Goal: Communication & Community: Answer question/provide support

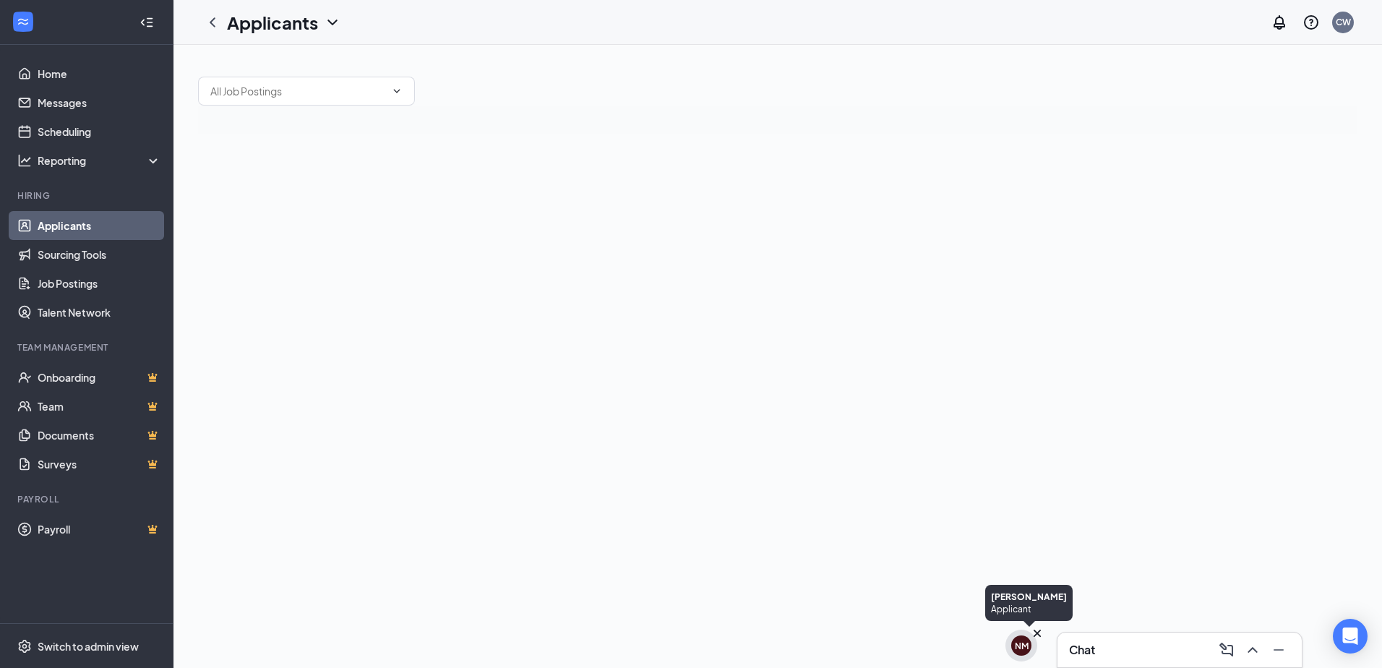
click at [1042, 634] on icon "Cross" at bounding box center [1037, 633] width 14 height 14
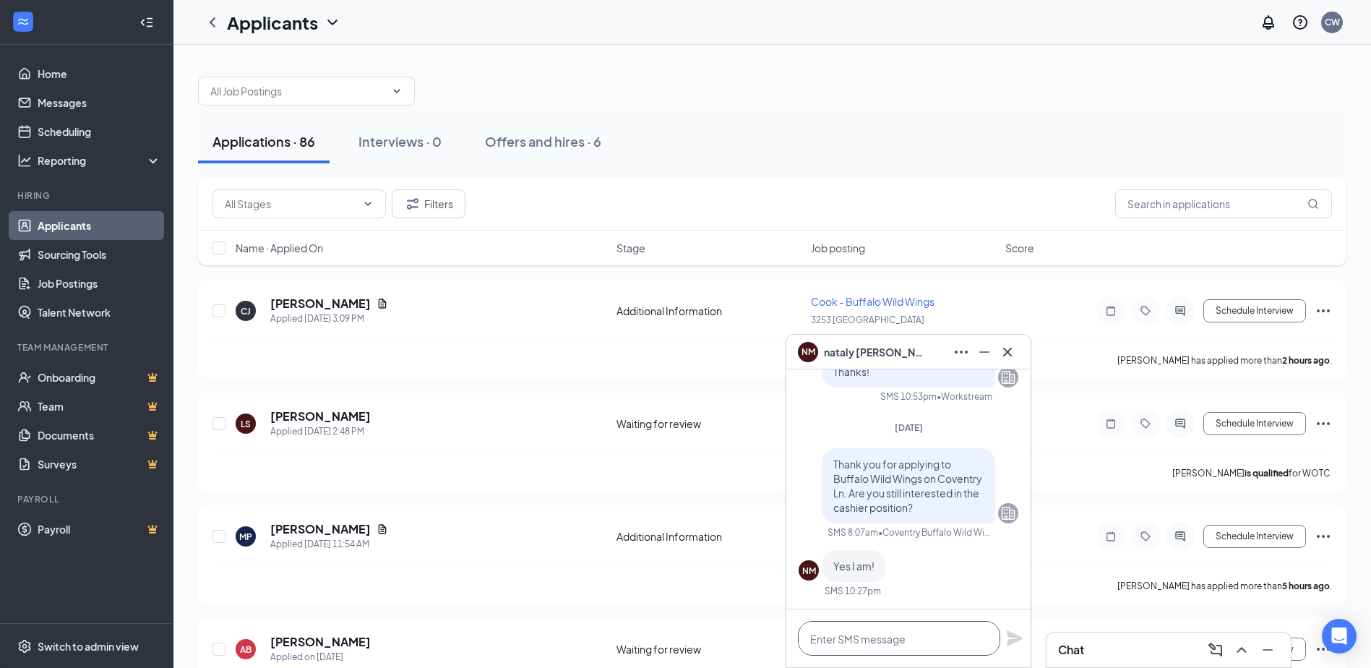
click at [907, 649] on textarea at bounding box center [899, 638] width 202 height 35
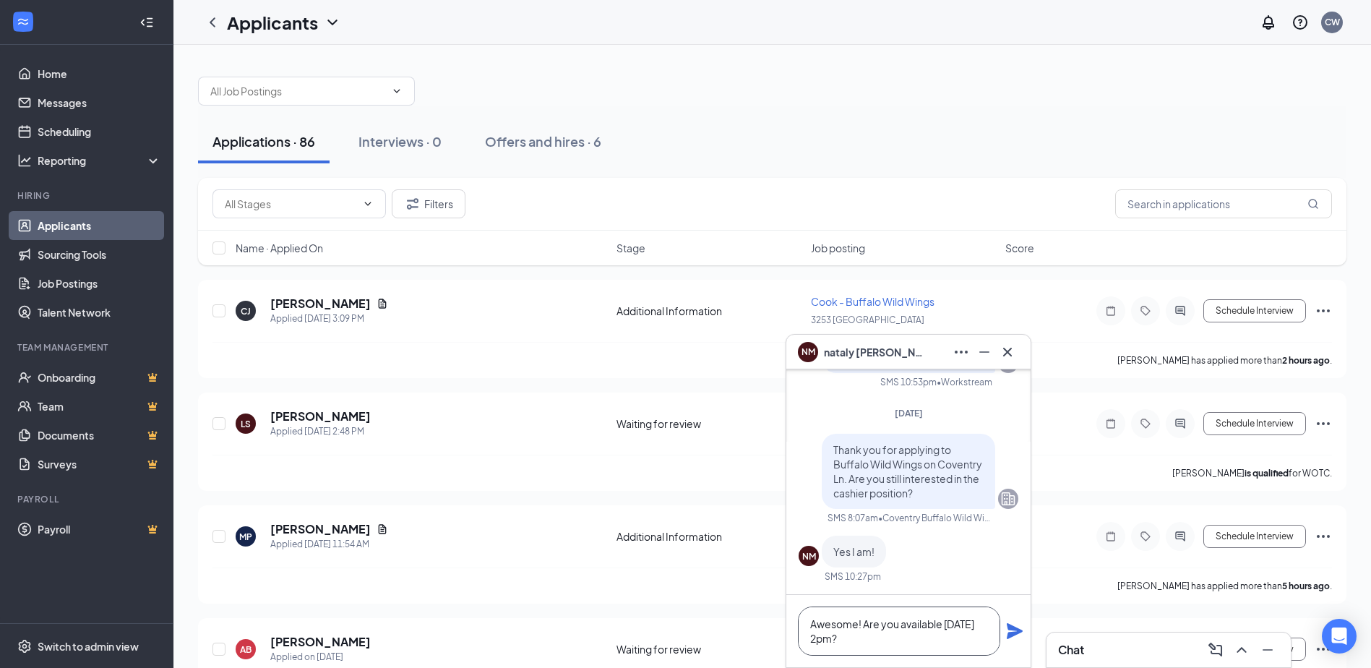
type textarea "Awesome! Are you available [DATE] 2pm?"
click at [1014, 627] on icon "Plane" at bounding box center [1015, 631] width 16 height 16
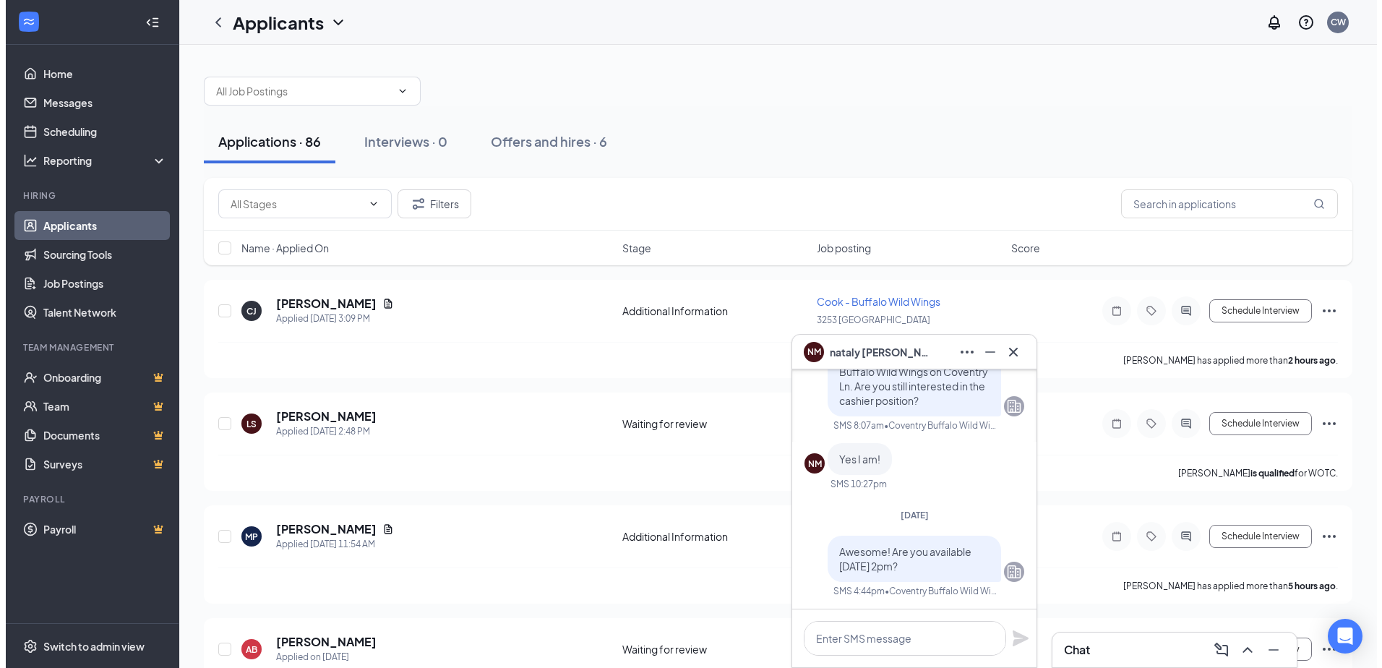
scroll to position [0, 0]
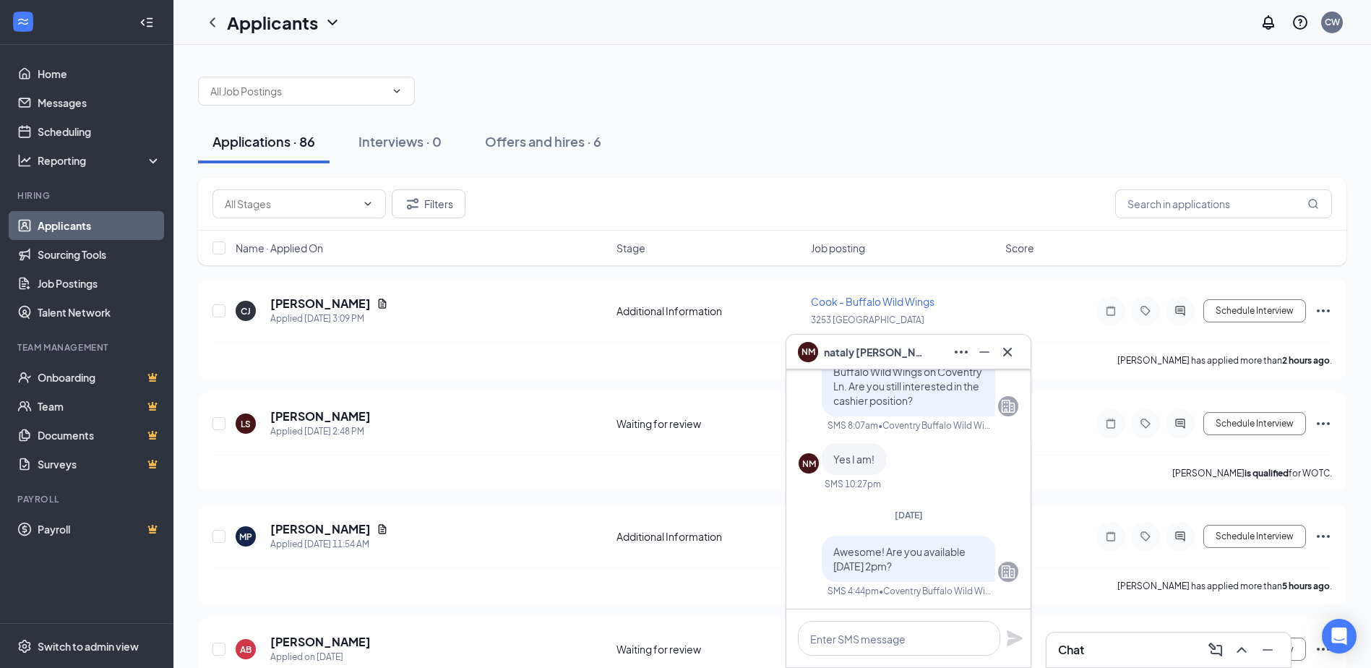
click at [903, 346] on div "NM [PERSON_NAME]" at bounding box center [908, 351] width 221 height 23
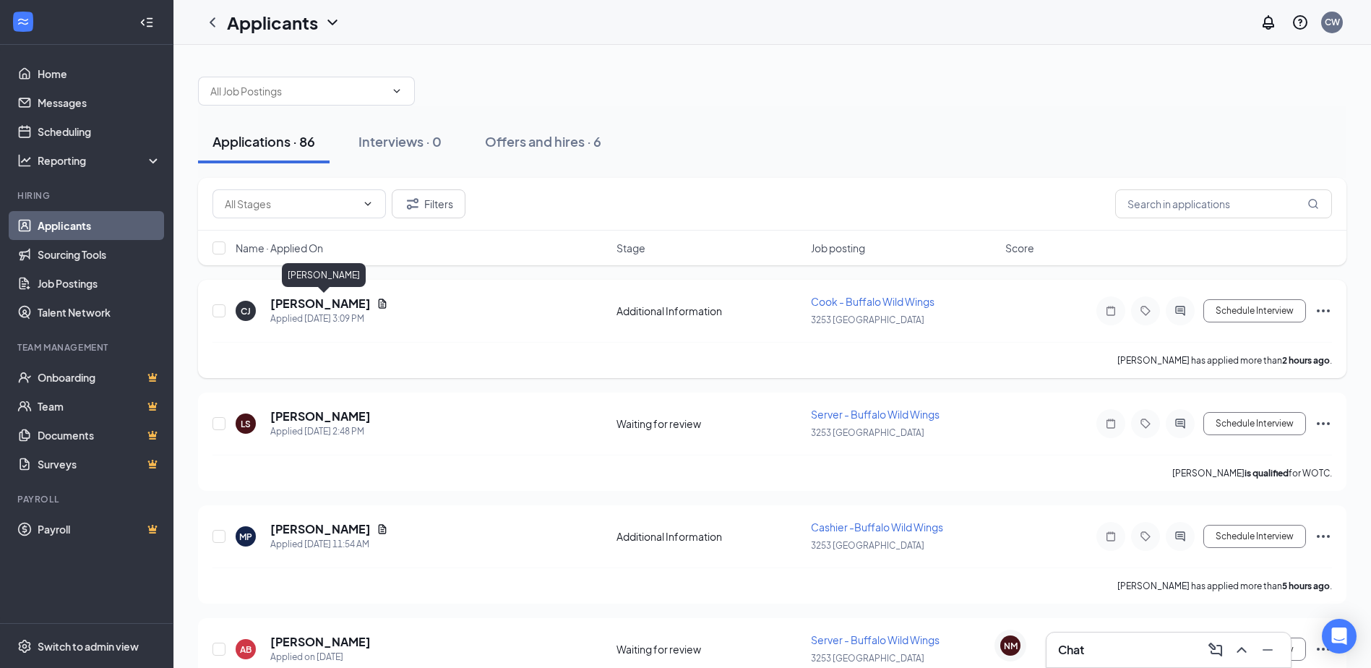
click at [309, 298] on h5 "[PERSON_NAME]" at bounding box center [320, 304] width 100 height 16
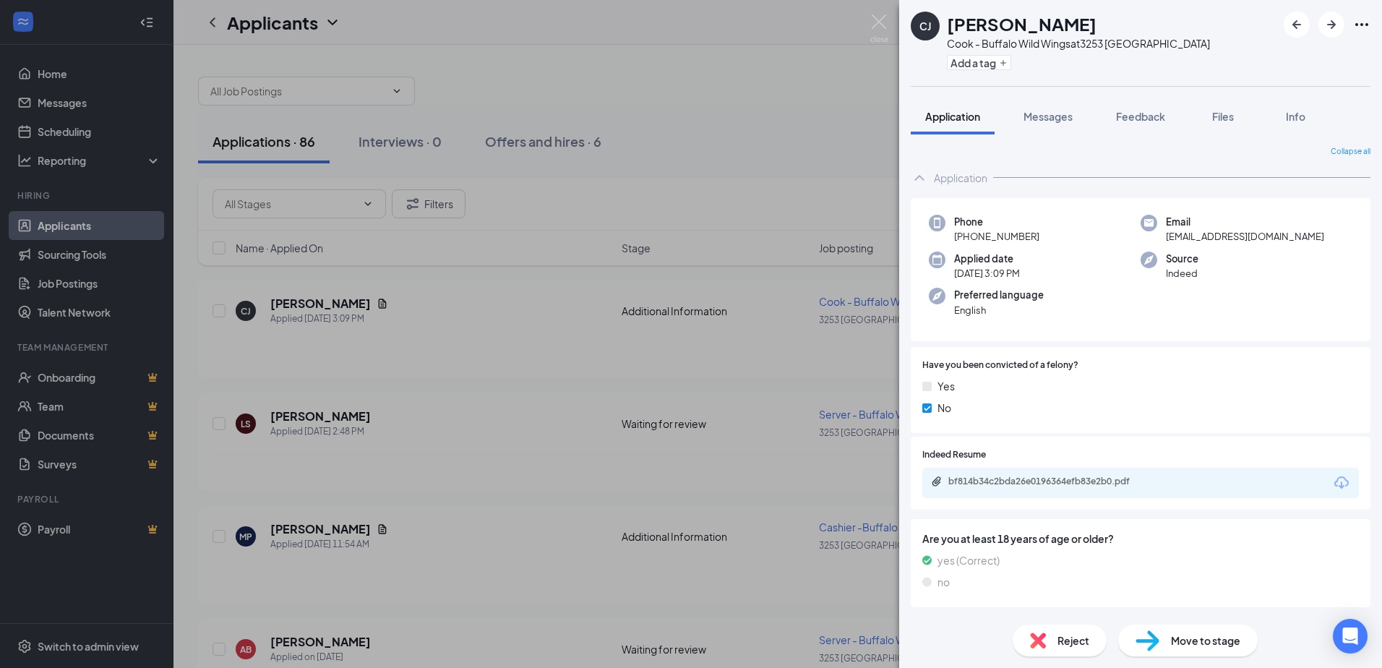
click at [1052, 134] on div "Collapse all Application Phone [PHONE_NUMBER] Email [EMAIL_ADDRESS][DOMAIN_NAME…" at bounding box center [1140, 373] width 483 height 478
click at [1055, 119] on span "Messages" at bounding box center [1047, 116] width 49 height 13
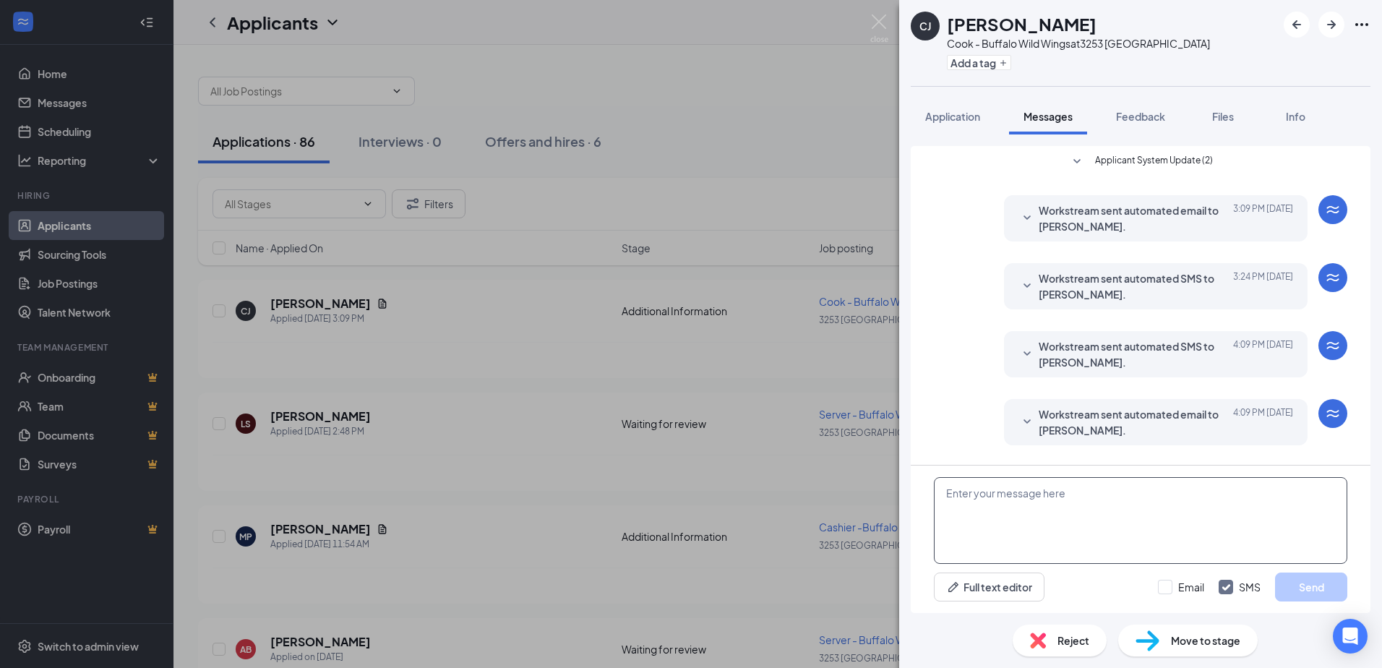
click at [1109, 484] on textarea at bounding box center [1140, 520] width 413 height 87
click at [951, 489] on textarea "are you interested in coming in for an interview [DATE]" at bounding box center [1140, 520] width 413 height 87
click at [1240, 481] on textarea "Are you interested in coming in for an interview [DATE]" at bounding box center [1140, 520] width 413 height 87
type textarea "Are you interested in coming in for an interview [DATE] at 2:30pm?"
click at [1326, 585] on button "Send" at bounding box center [1311, 586] width 72 height 29
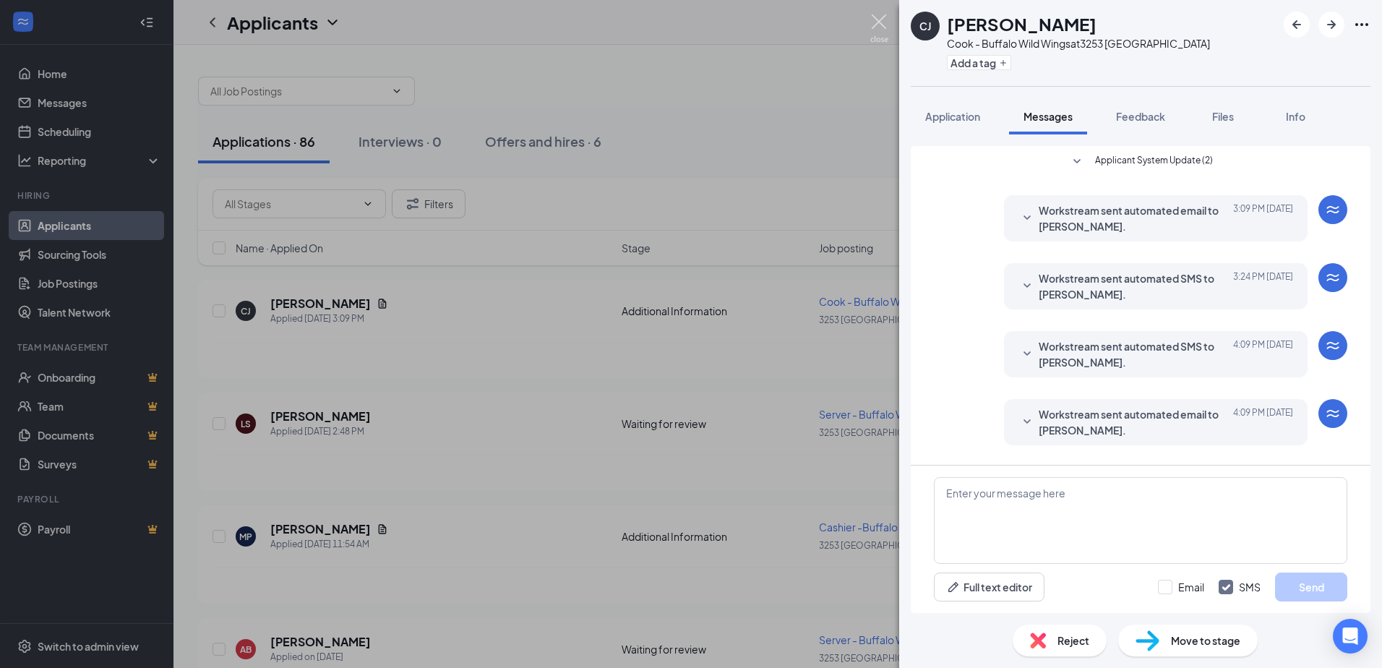
scroll to position [103, 0]
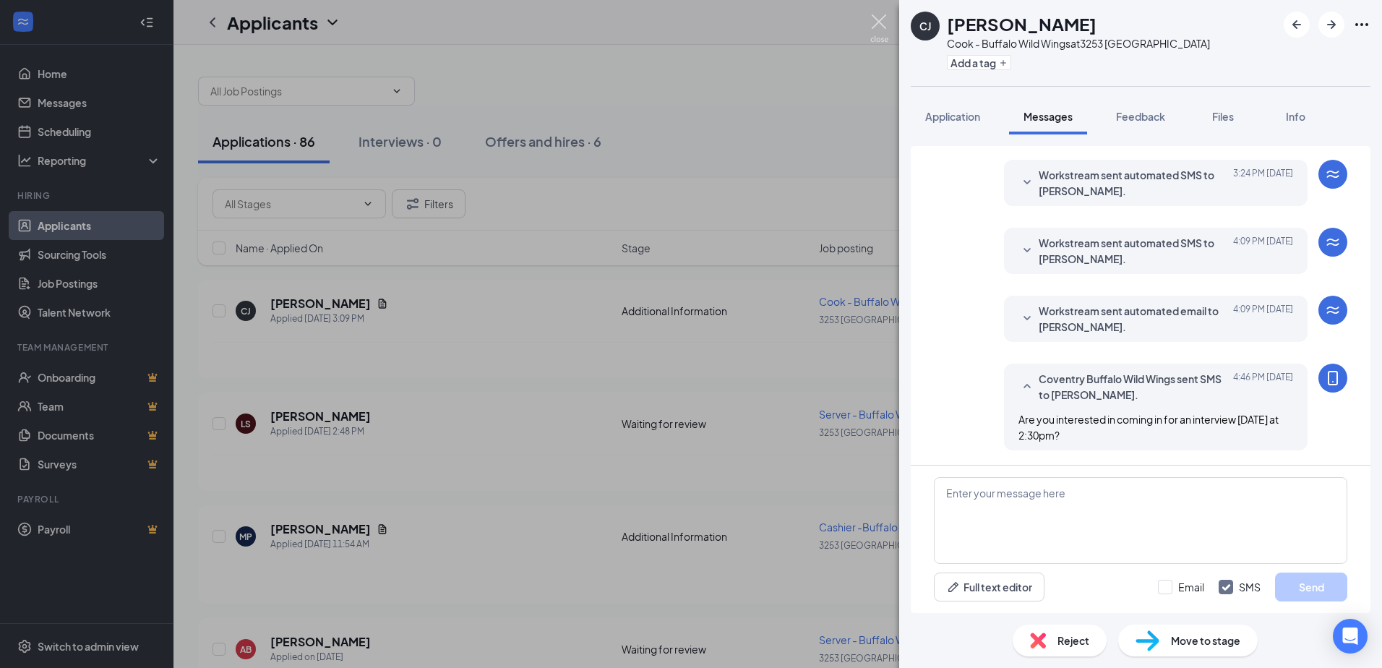
click at [880, 20] on img at bounding box center [879, 28] width 18 height 28
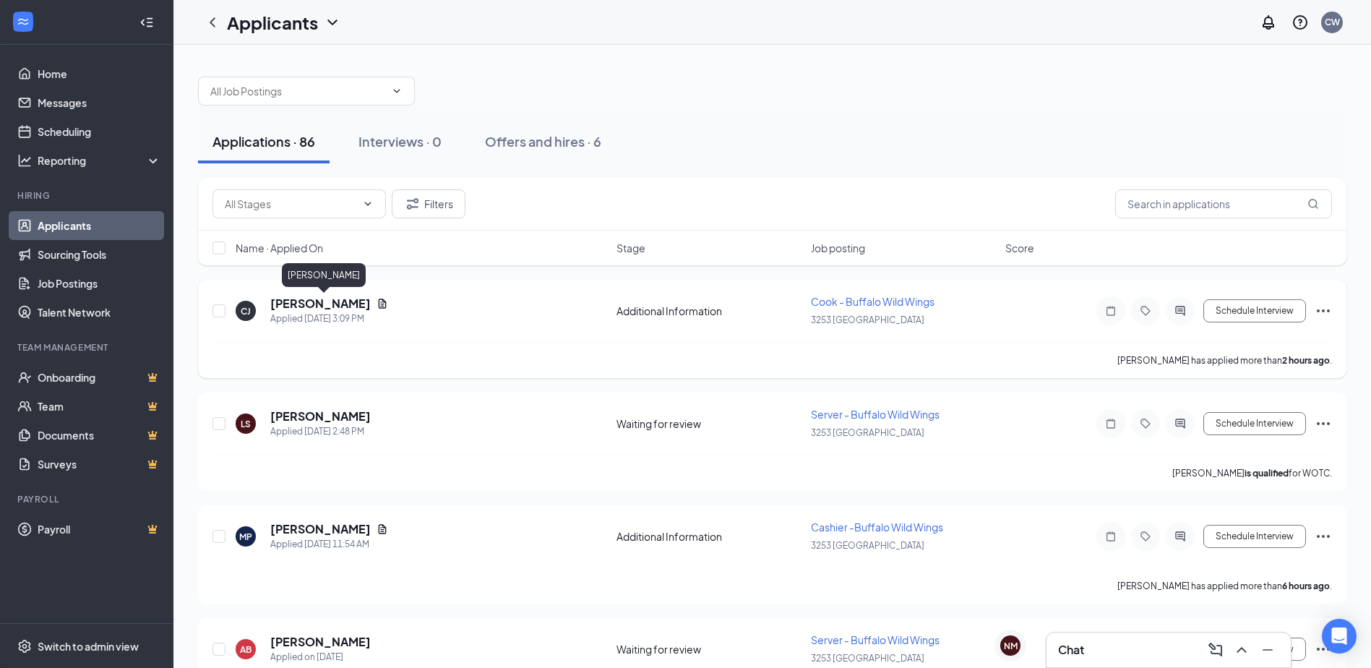
click at [340, 304] on h5 "[PERSON_NAME]" at bounding box center [320, 304] width 100 height 16
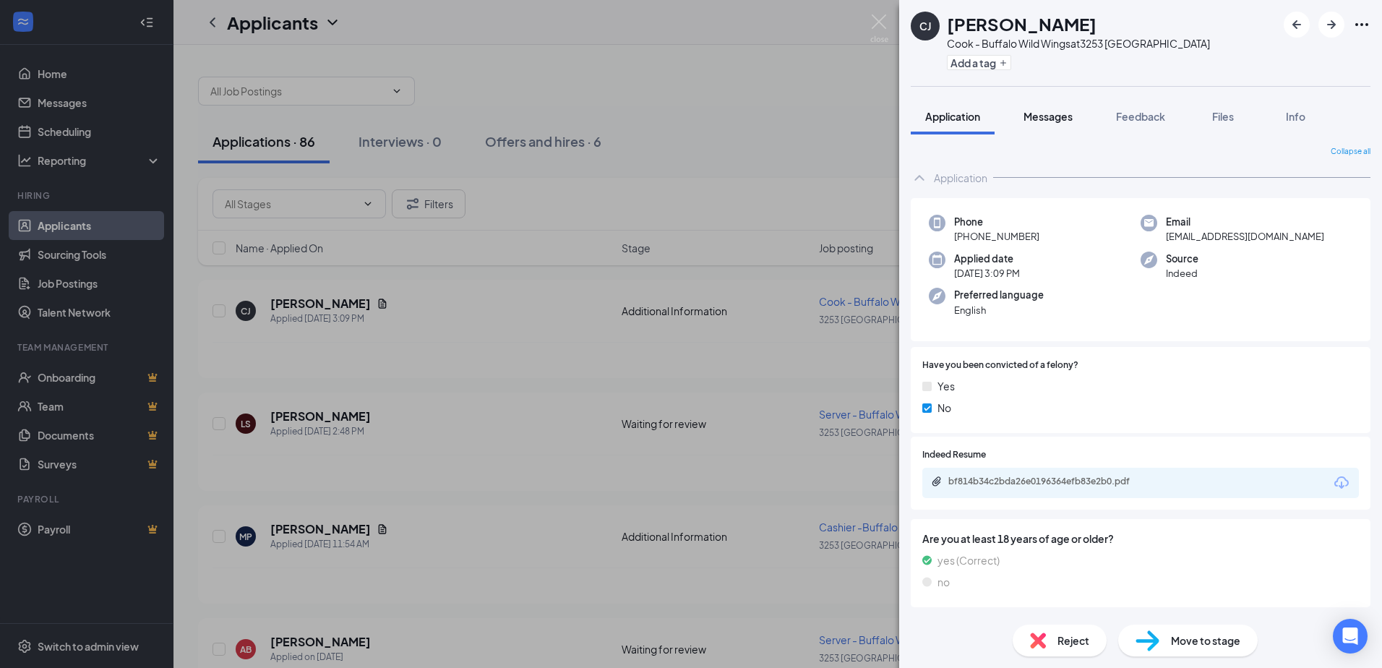
click at [1047, 114] on span "Messages" at bounding box center [1047, 116] width 49 height 13
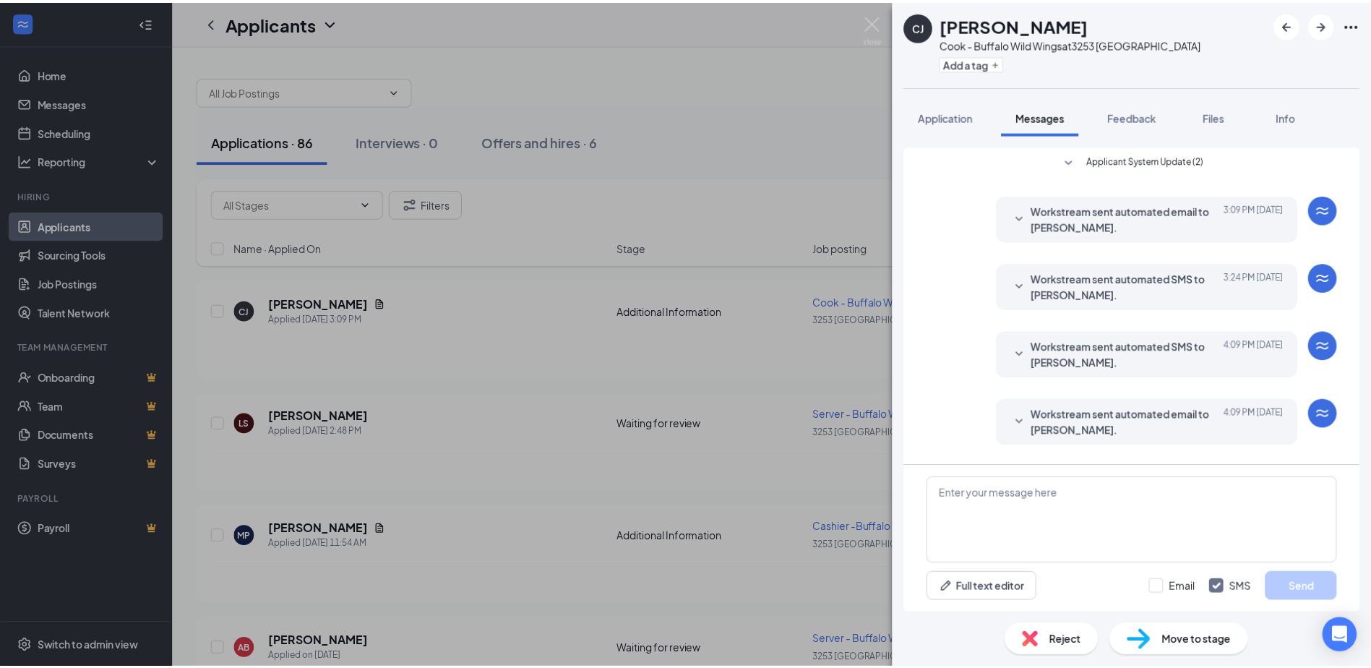
scroll to position [103, 0]
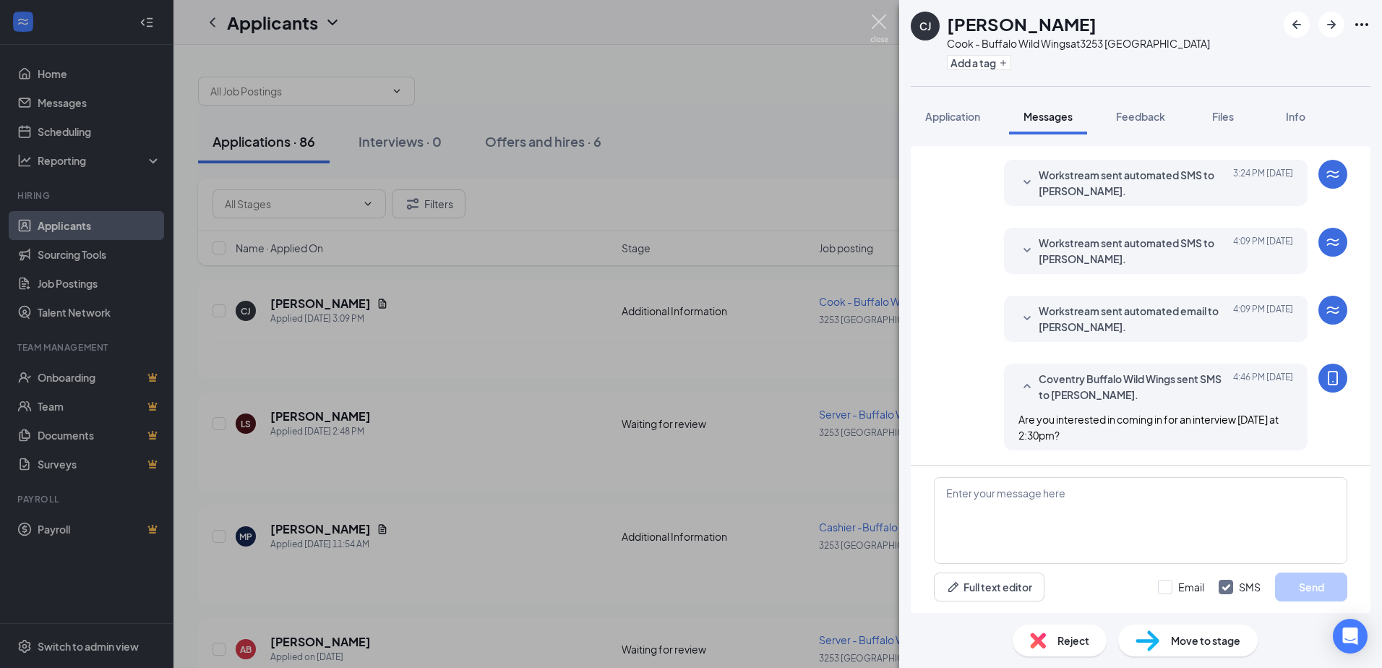
click at [877, 24] on img at bounding box center [879, 28] width 18 height 28
